Goal: Task Accomplishment & Management: Manage account settings

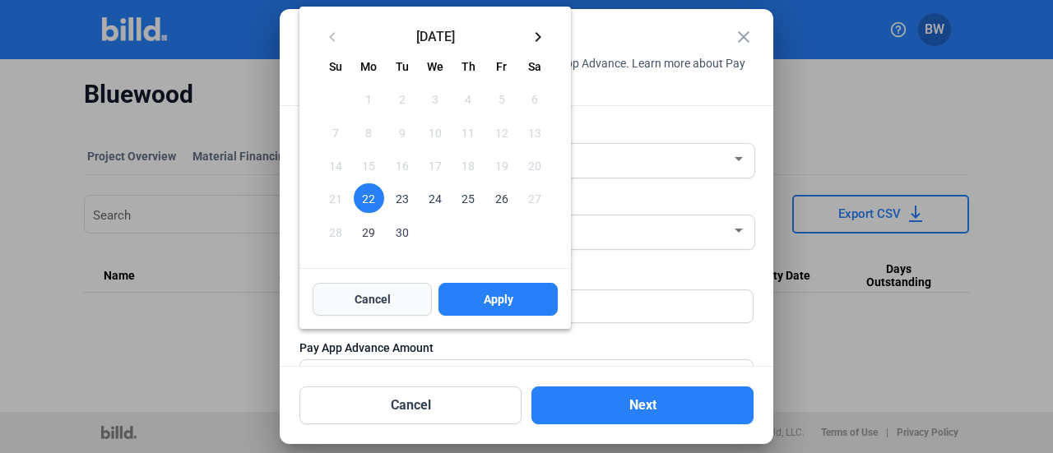
scroll to position [210, 0]
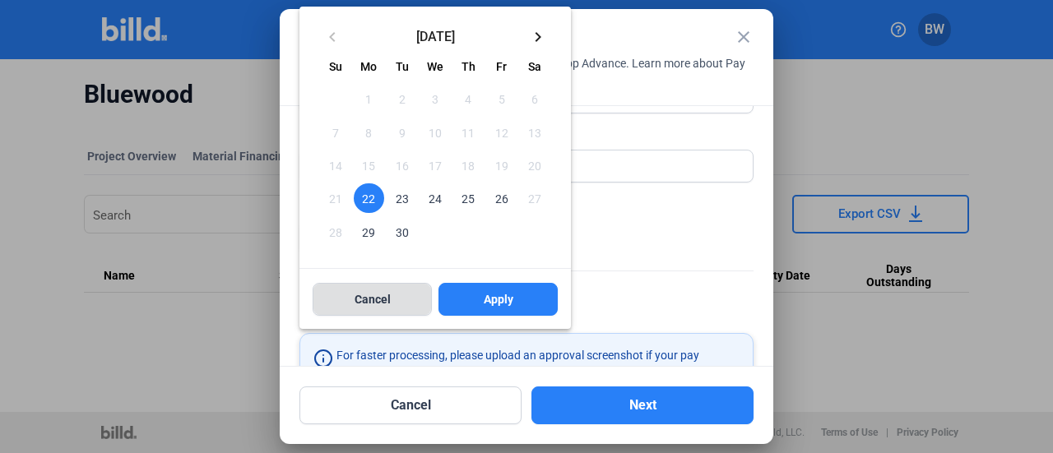
click at [378, 294] on span "Cancel" at bounding box center [372, 299] width 36 height 16
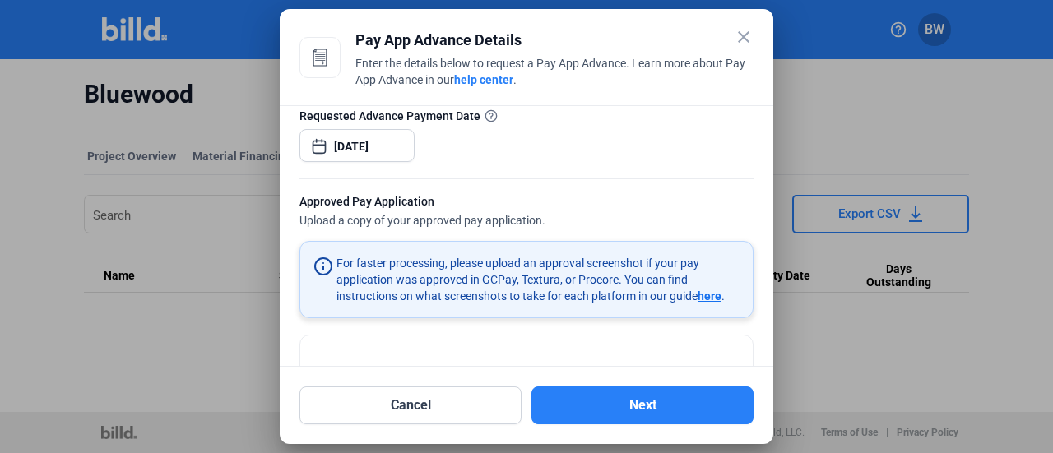
scroll to position [274, 0]
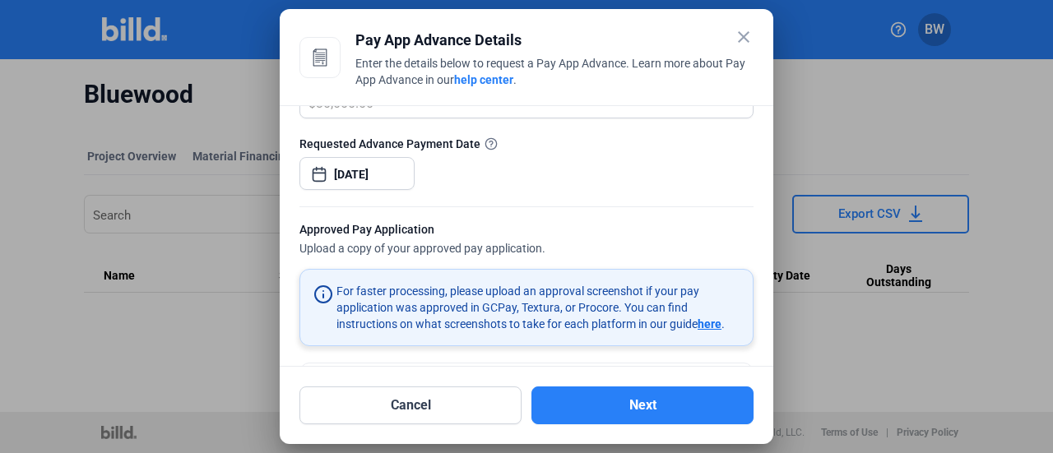
click at [830, 32] on div at bounding box center [526, 226] width 1053 height 453
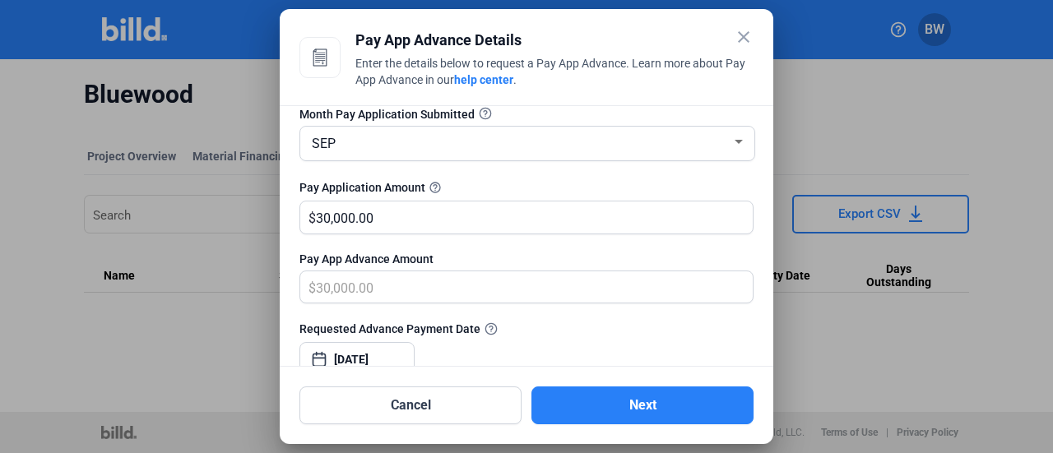
scroll to position [105, 0]
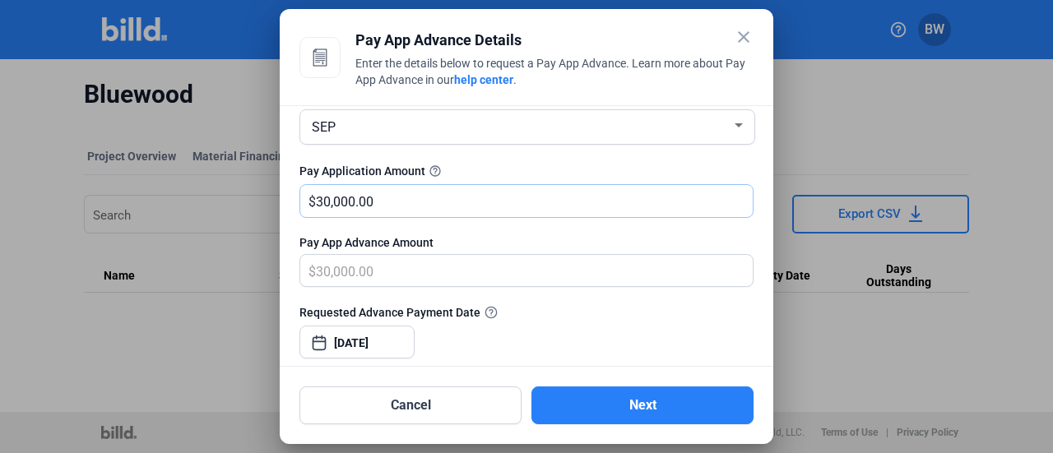
drag, startPoint x: 382, startPoint y: 201, endPoint x: 306, endPoint y: 208, distance: 76.0
click at [306, 208] on div "$ 30,000.00" at bounding box center [526, 201] width 452 height 32
click at [401, 203] on input "30,000.00" at bounding box center [534, 201] width 437 height 32
click at [747, 40] on mat-icon "close" at bounding box center [744, 37] width 20 height 20
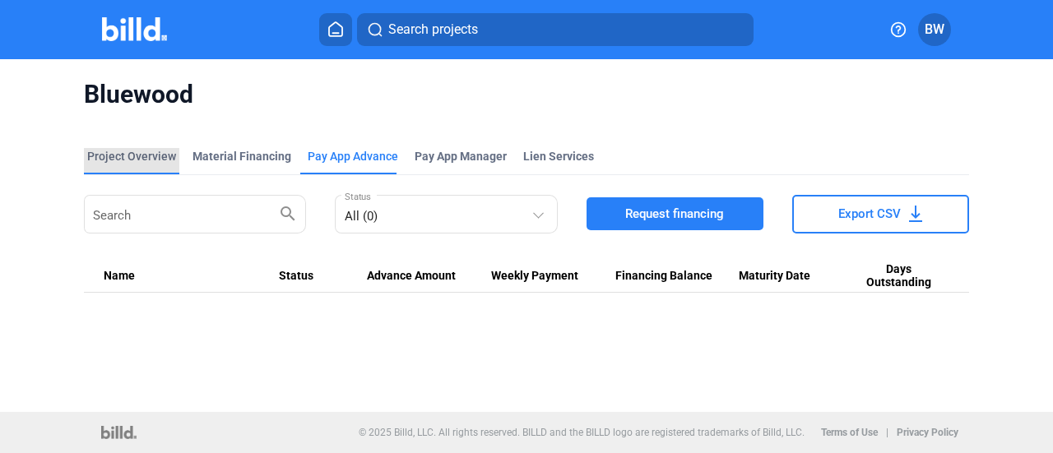
click at [143, 155] on div "Project Overview" at bounding box center [131, 156] width 89 height 16
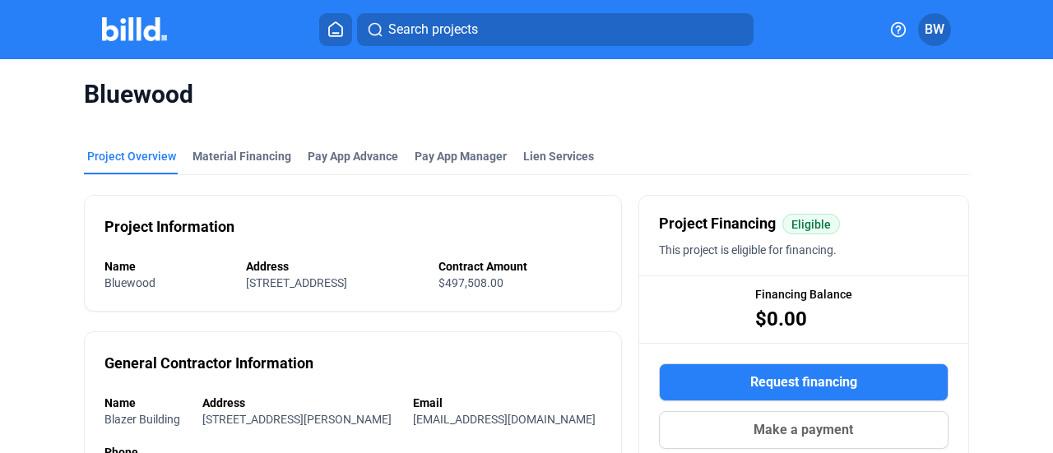
click at [334, 37] on button at bounding box center [335, 29] width 33 height 33
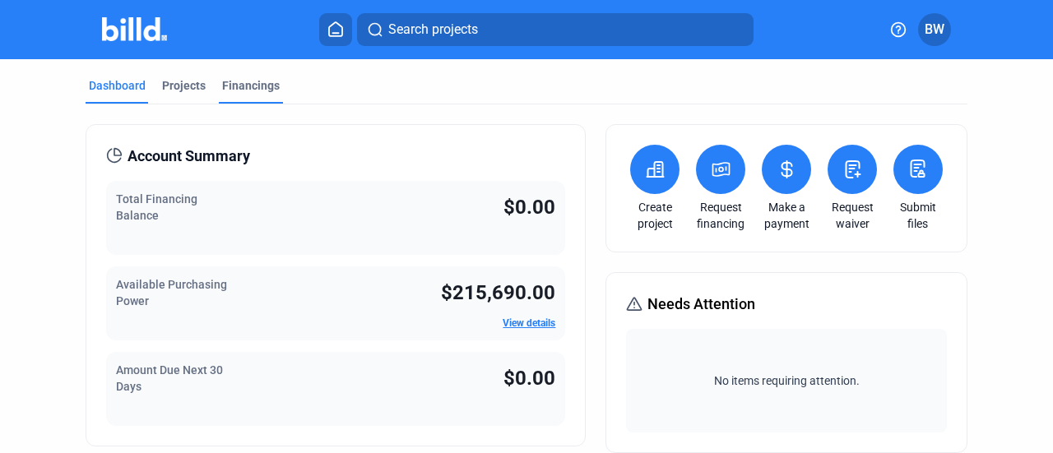
click at [243, 85] on div "Financings" at bounding box center [251, 85] width 58 height 16
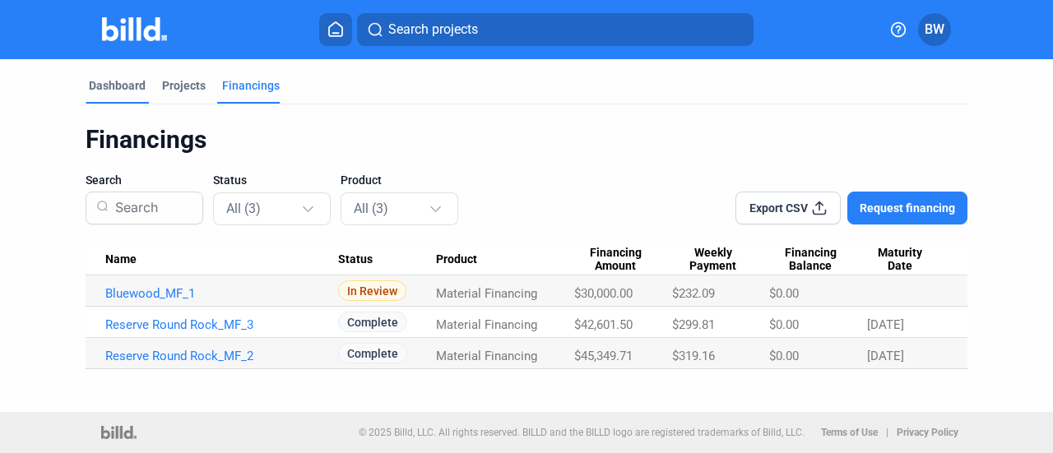
click at [141, 86] on div "Dashboard" at bounding box center [117, 85] width 57 height 16
